Goal: Task Accomplishment & Management: Manage account settings

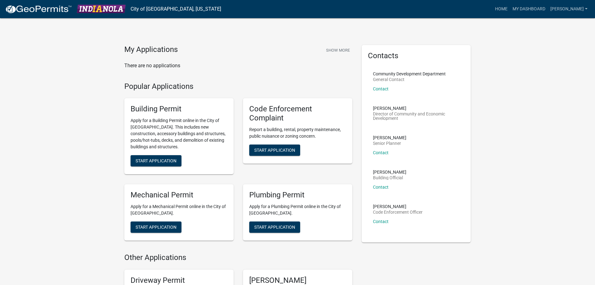
click at [54, 116] on div "My Applications Show More There are no applications Popular Applications Buildi…" at bounding box center [297, 276] width 595 height 552
click at [586, 6] on link "[PERSON_NAME]" at bounding box center [569, 9] width 42 height 12
click at [562, 28] on link "Account" at bounding box center [565, 25] width 50 height 15
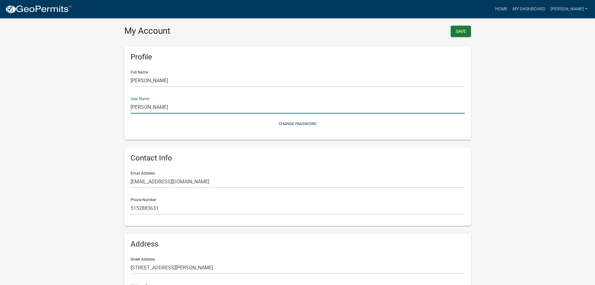
click at [149, 107] on input "[PERSON_NAME]" at bounding box center [298, 107] width 334 height 13
click at [82, 111] on wm-user-profile-view "more_horiz Home My Dashboard [PERSON_NAME] Account Logout My Account Save Profi…" at bounding box center [297, 185] width 595 height 357
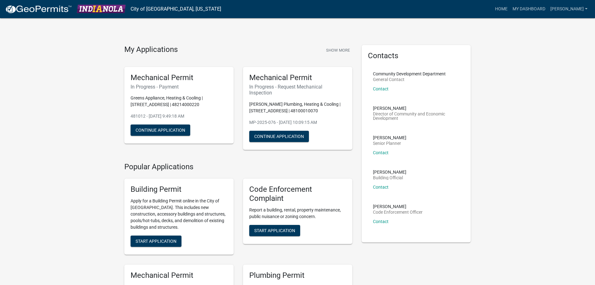
drag, startPoint x: 68, startPoint y: 126, endPoint x: 69, endPoint y: 121, distance: 4.5
